Goal: Information Seeking & Learning: Check status

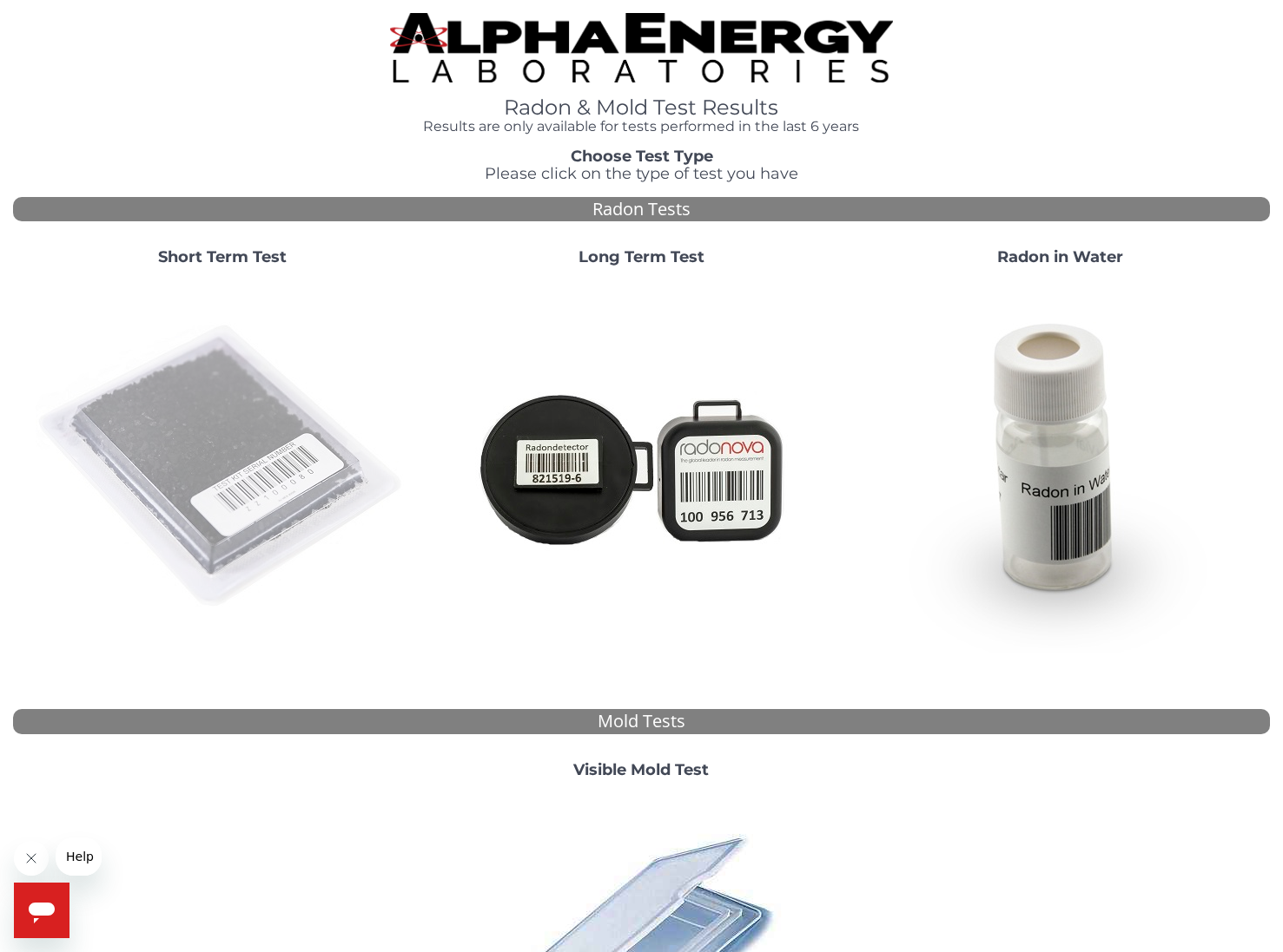
click at [272, 449] on img at bounding box center [222, 466] width 373 height 373
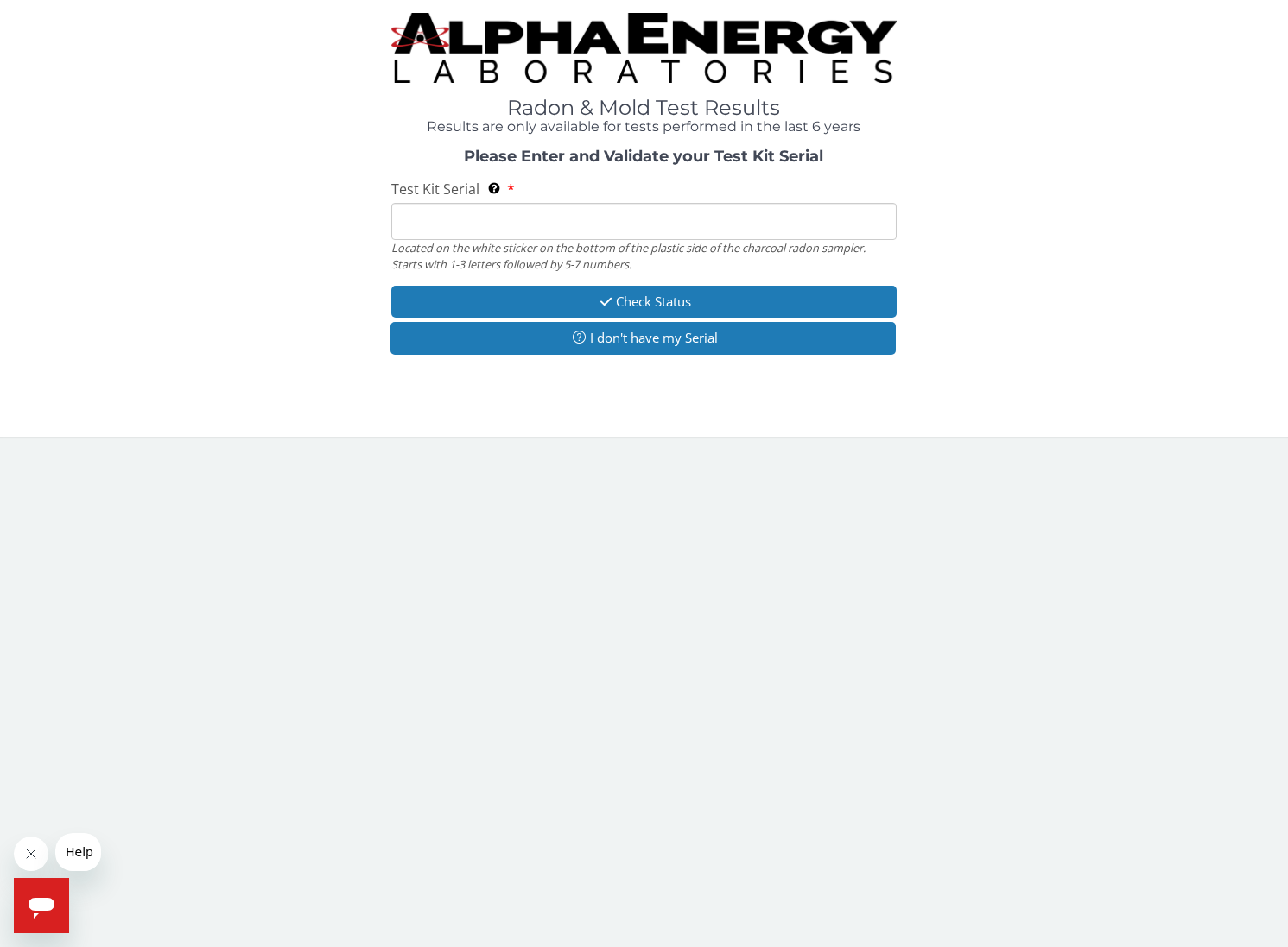
click at [521, 220] on input "Test Kit Serial Located on the white sticker on the bottom of the plastic side …" at bounding box center [643, 221] width 504 height 37
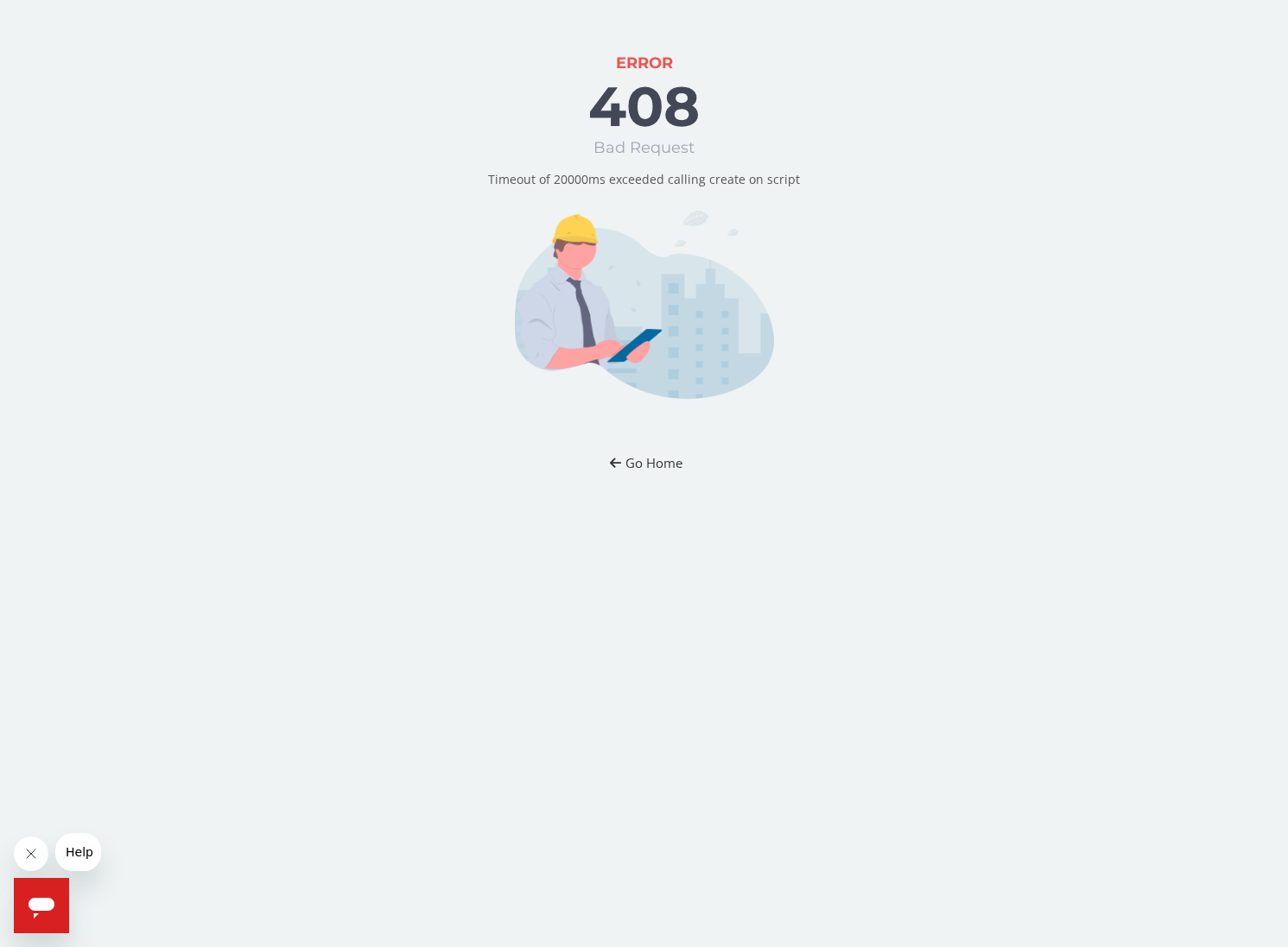
click at [651, 458] on button "Go Home" at bounding box center [644, 463] width 101 height 32
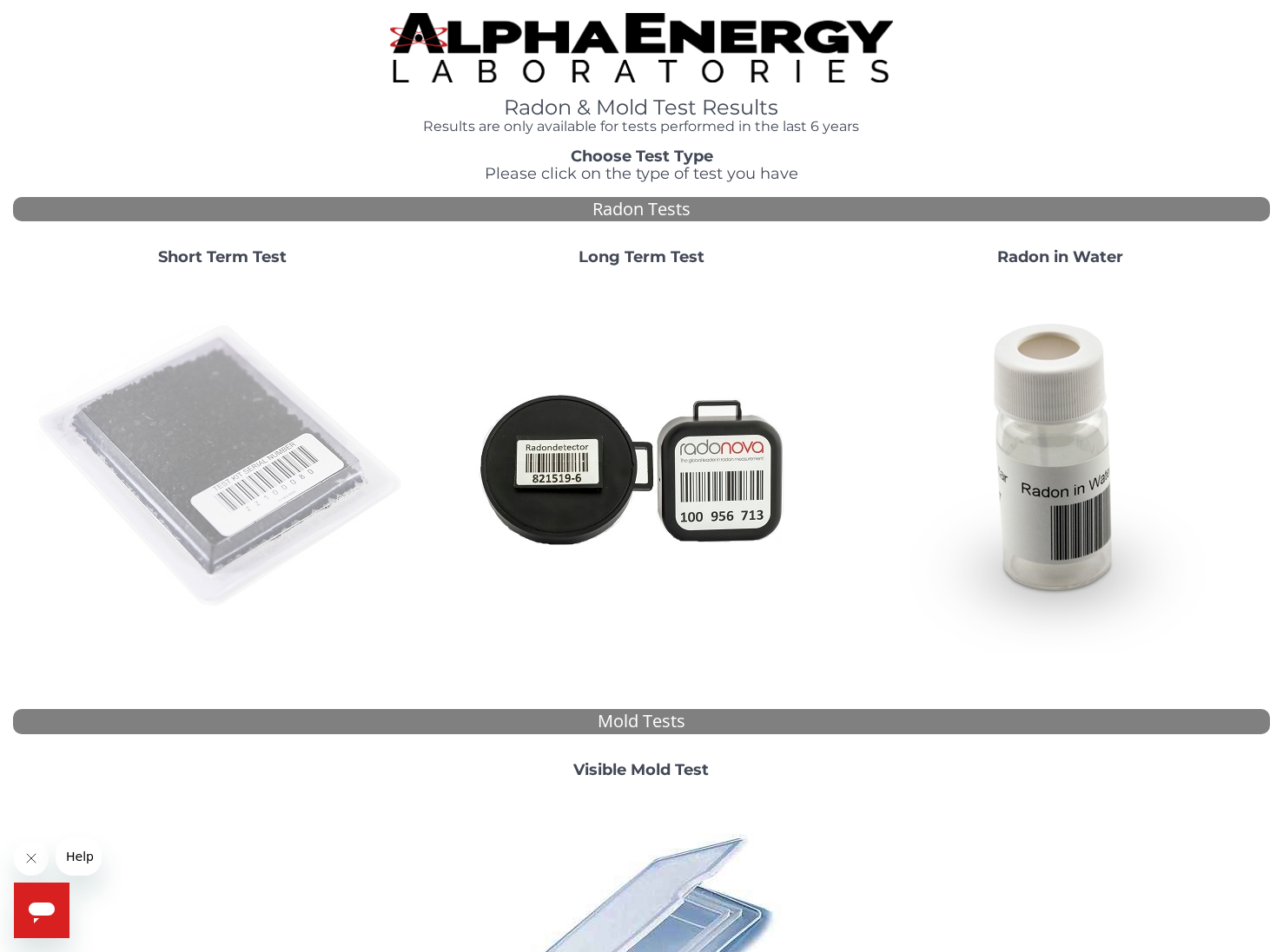
click at [212, 421] on img at bounding box center [222, 466] width 373 height 373
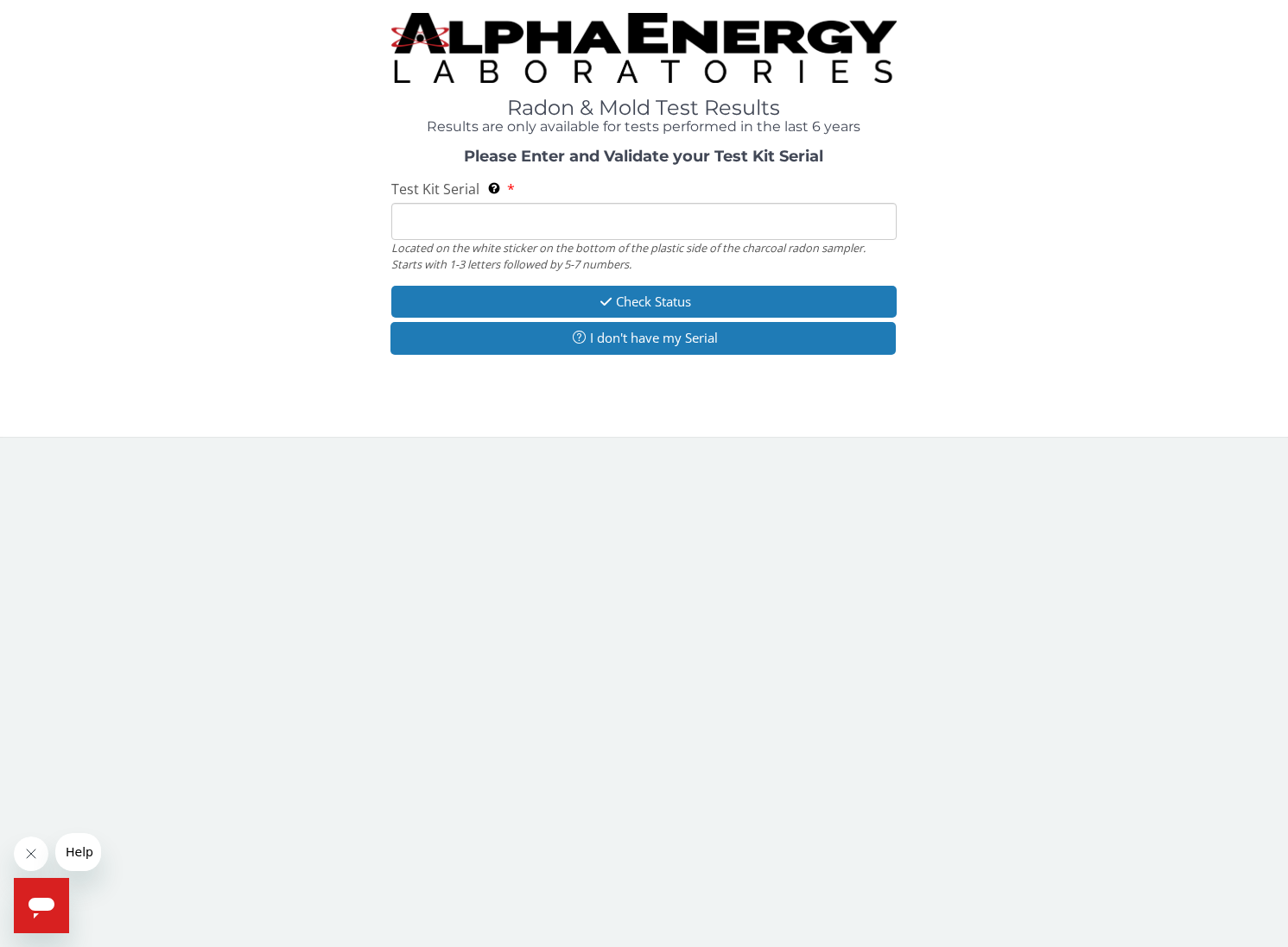
drag, startPoint x: 502, startPoint y: 202, endPoint x: 458, endPoint y: 213, distance: 45.4
click at [458, 212] on input "Test Kit Serial Located on the white sticker on the bottom of the plastic side …" at bounding box center [643, 221] width 504 height 37
paste input "FE448522"
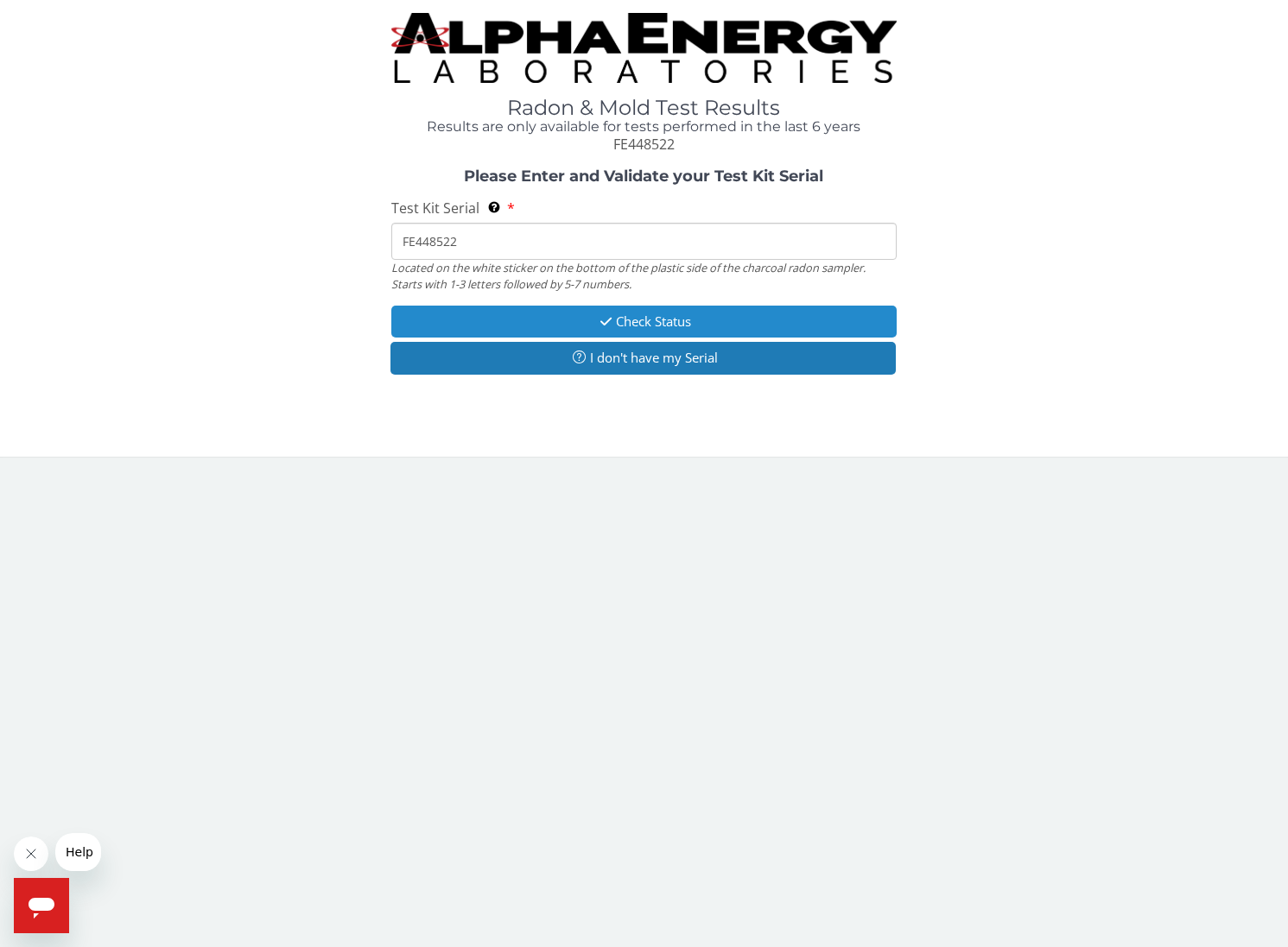
type input "FE448522"
click at [630, 320] on button "Check Status" at bounding box center [643, 322] width 504 height 32
